Goal: Task Accomplishment & Management: Use online tool/utility

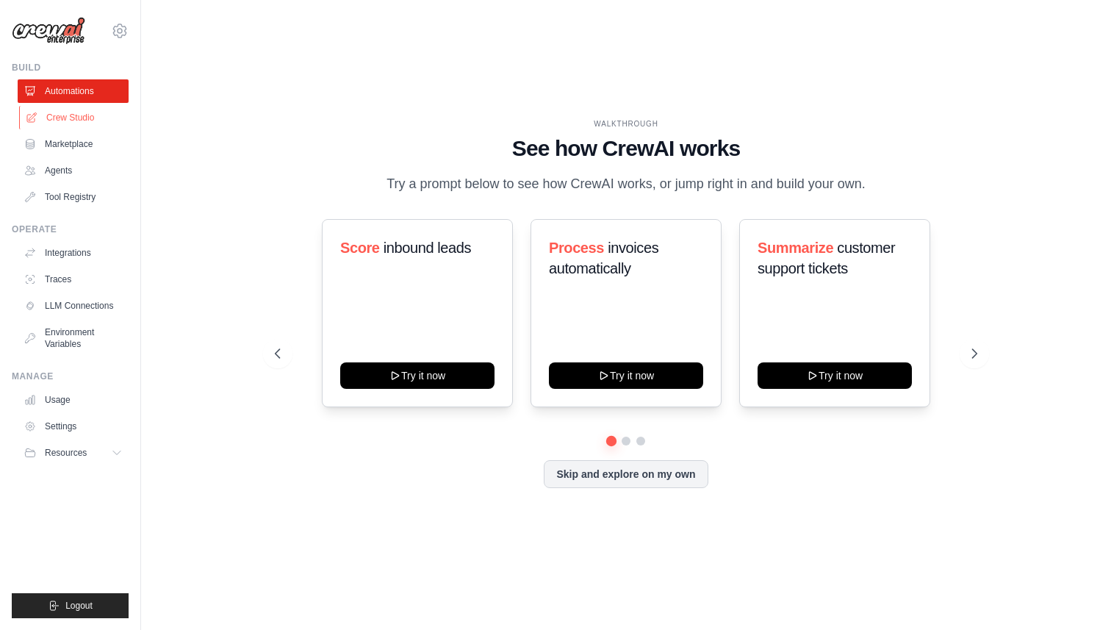
click at [93, 126] on link "Crew Studio" at bounding box center [74, 118] width 111 height 24
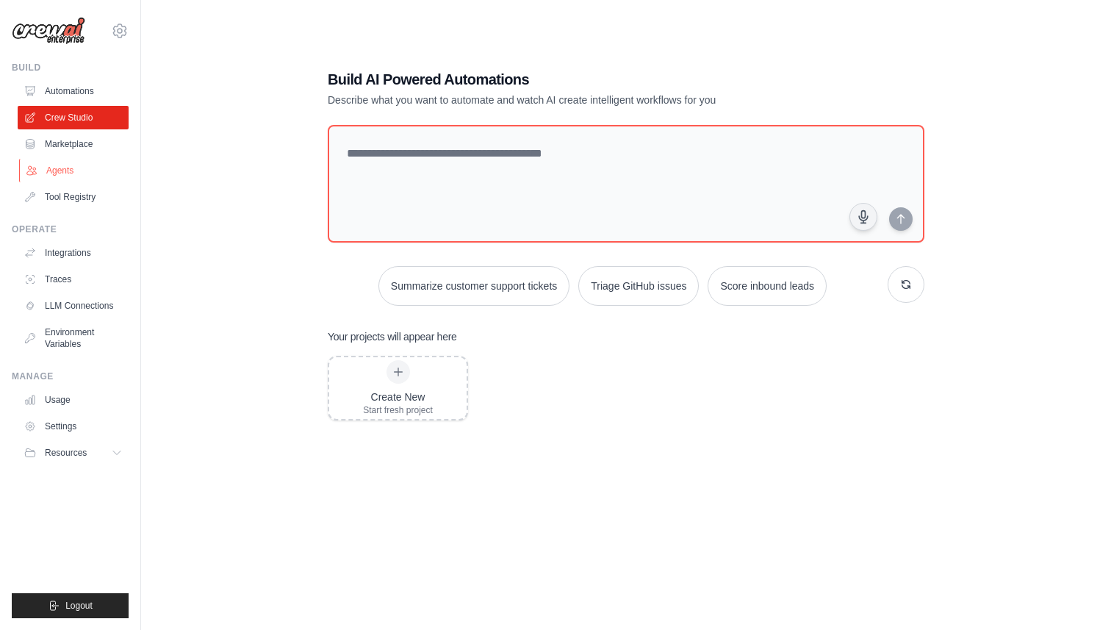
click at [86, 175] on link "Agents" at bounding box center [74, 171] width 111 height 24
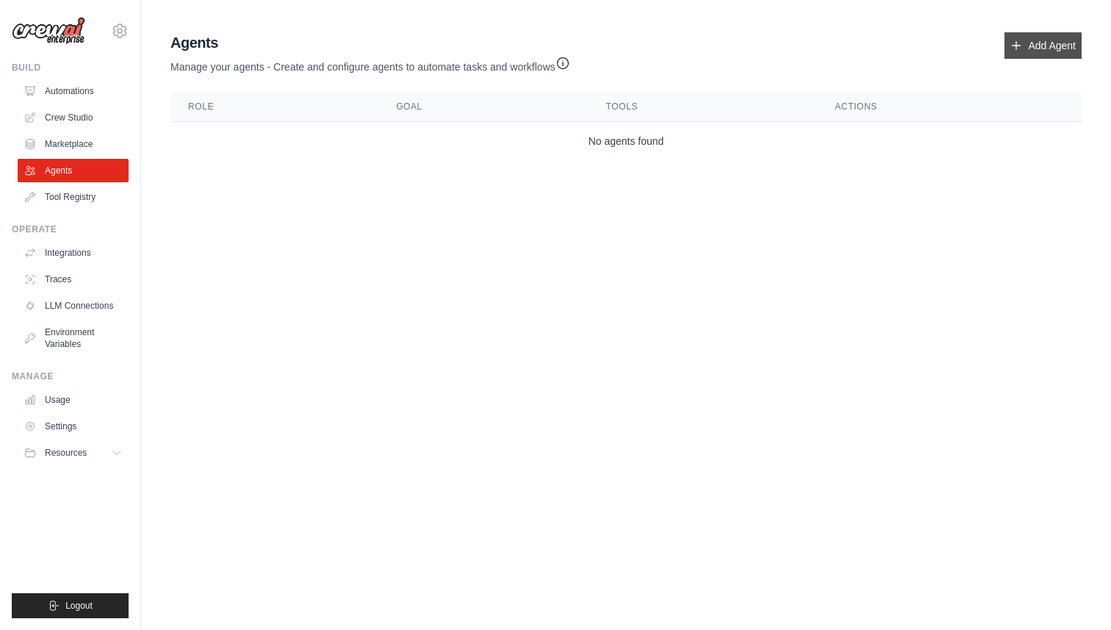
click at [1050, 45] on link "Add Agent" at bounding box center [1043, 45] width 77 height 26
